Goal: Information Seeking & Learning: Learn about a topic

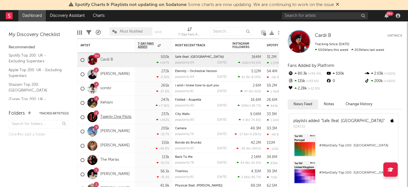
click at [111, 116] on link "Twenty One Pilots" at bounding box center [115, 117] width 31 height 5
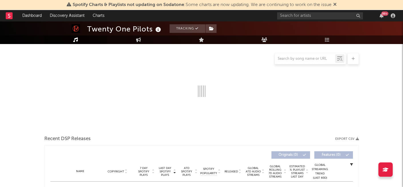
select select "6m"
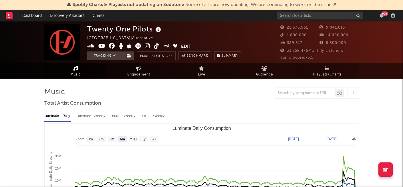
click at [329, 73] on span "Playlists/Charts" at bounding box center [328, 74] width 28 height 7
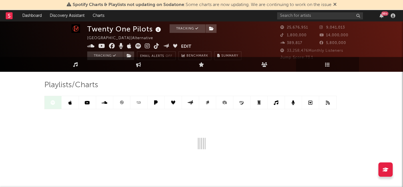
scroll to position [13, 0]
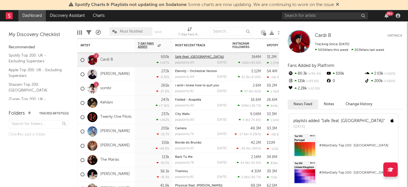
click at [189, 56] on link "Safe (feat. [GEOGRAPHIC_DATA])" at bounding box center [199, 57] width 49 height 3
click at [324, 16] on input "text" at bounding box center [325, 15] width 86 height 7
click at [105, 61] on link "Cardi B" at bounding box center [106, 60] width 13 height 5
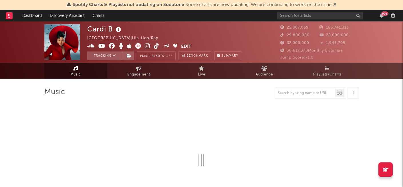
select select "6m"
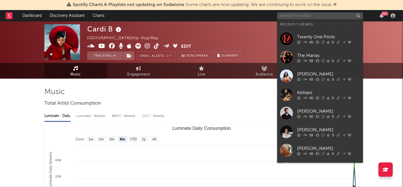
click at [301, 17] on input "text" at bounding box center [320, 15] width 86 height 7
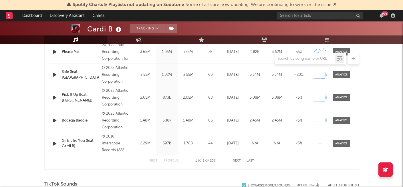
scroll to position [256, 0]
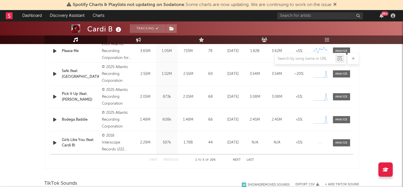
click at [87, 74] on div "Safe (feat. [GEOGRAPHIC_DATA])" at bounding box center [81, 73] width 38 height 11
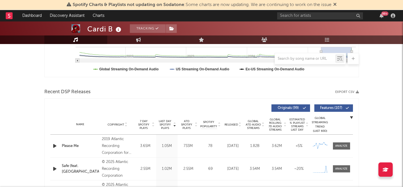
scroll to position [1, 0]
